Goal: Check status: Check status

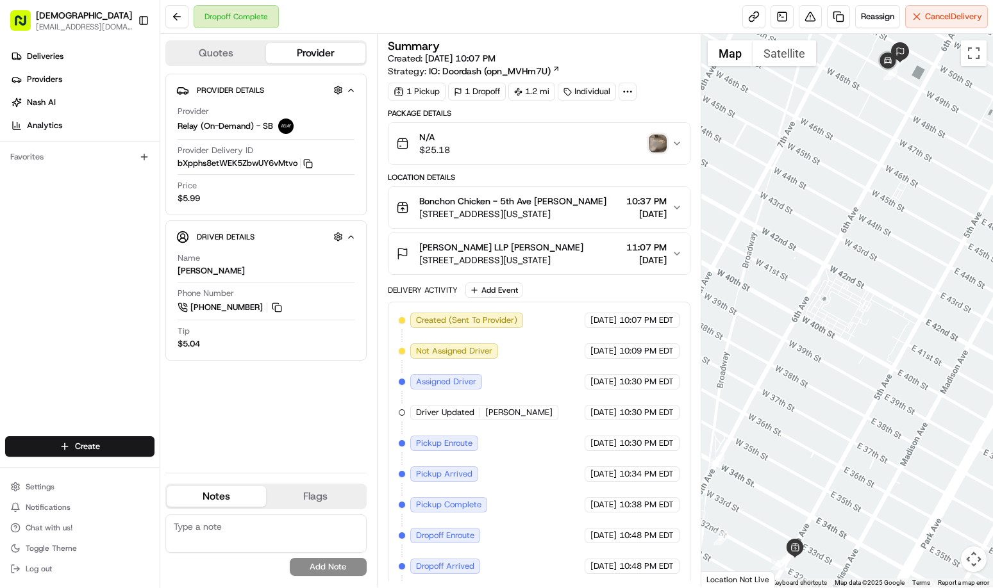
click at [658, 144] on img "button" at bounding box center [658, 144] width 18 height 18
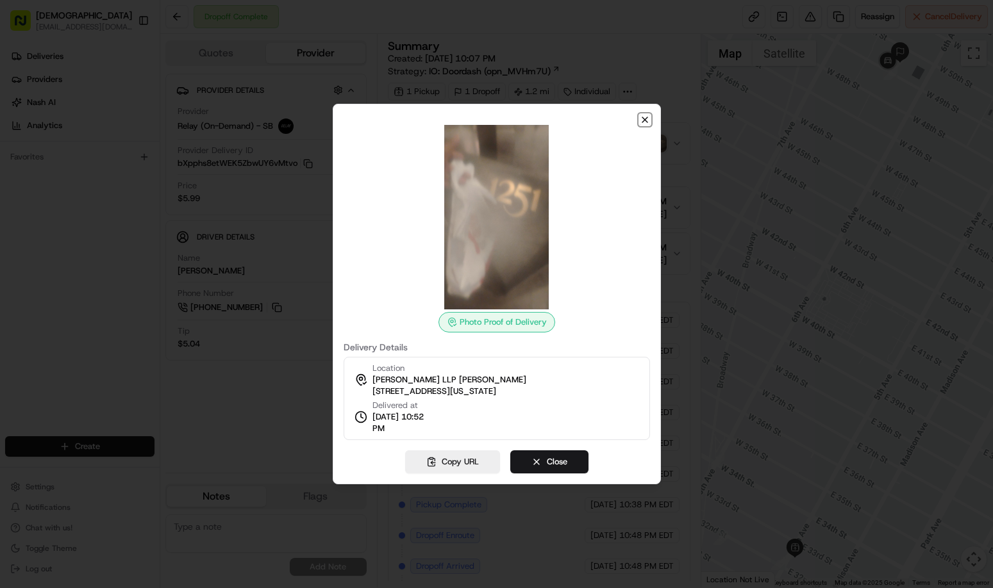
click at [646, 119] on icon "button" at bounding box center [644, 119] width 5 height 5
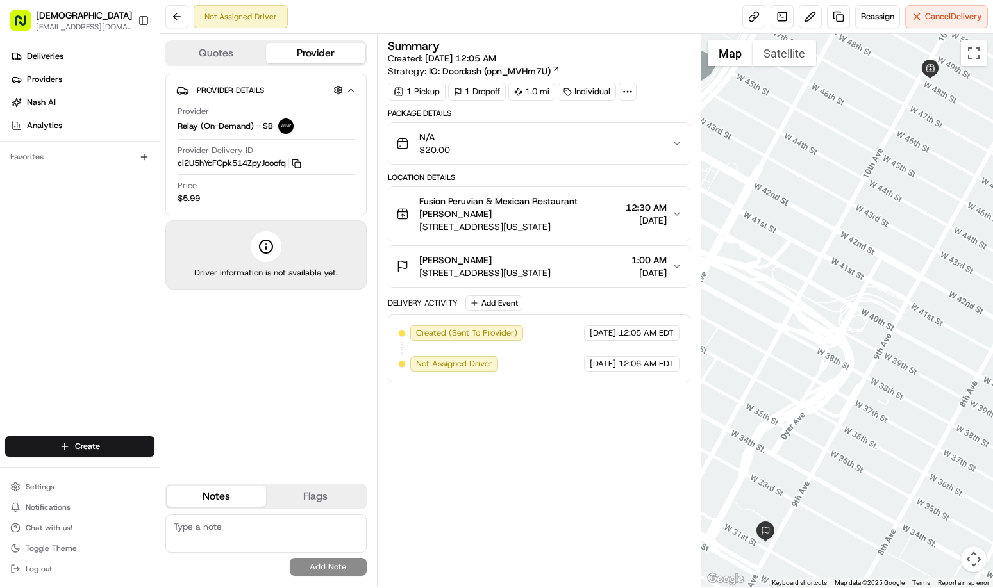
click at [511, 455] on div "Summary Created: [DATE] 12:05 AM Strategy: IO: Doordash (opn_MVHm7U) 1 Pickup 1…" at bounding box center [539, 310] width 303 height 541
